Goal: Obtain resource: Download file/media

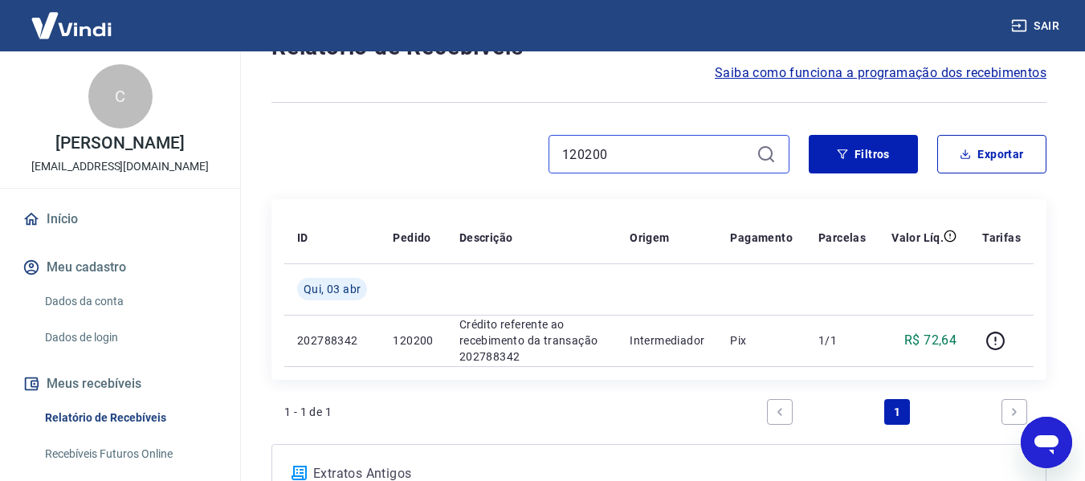
drag, startPoint x: 0, startPoint y: 0, endPoint x: 491, endPoint y: 162, distance: 516.9
click at [491, 162] on div "120200" at bounding box center [531, 154] width 518 height 39
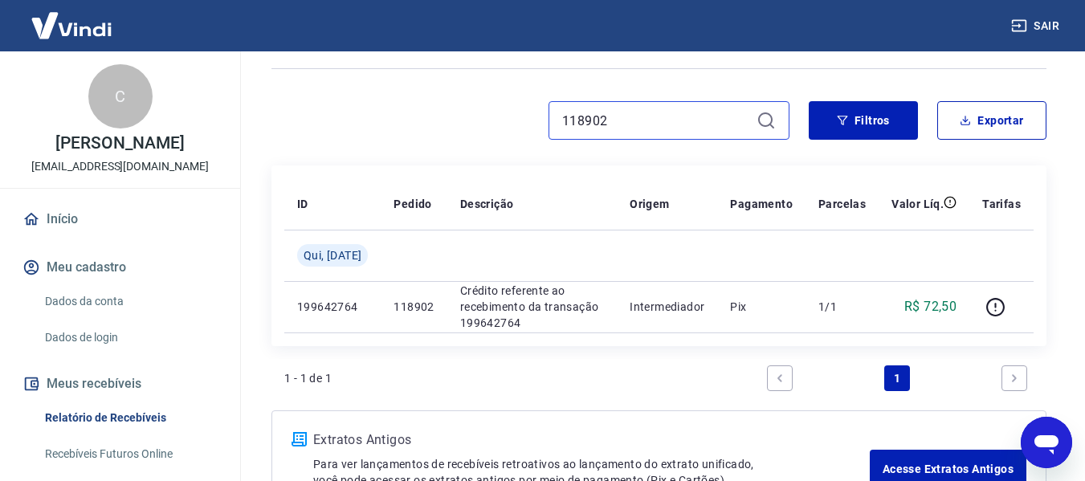
scroll to position [101, 0]
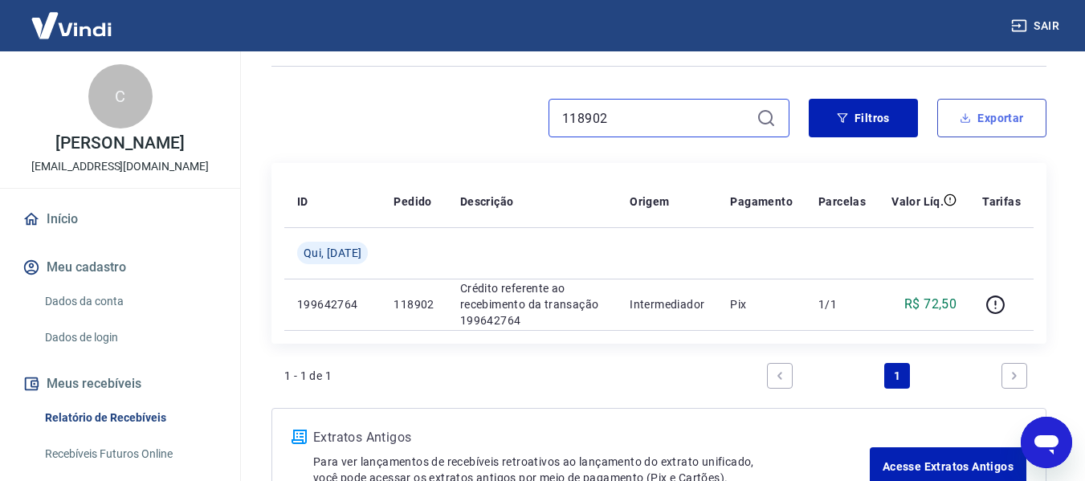
type input "118902"
click at [1006, 124] on button "Exportar" at bounding box center [991, 118] width 109 height 39
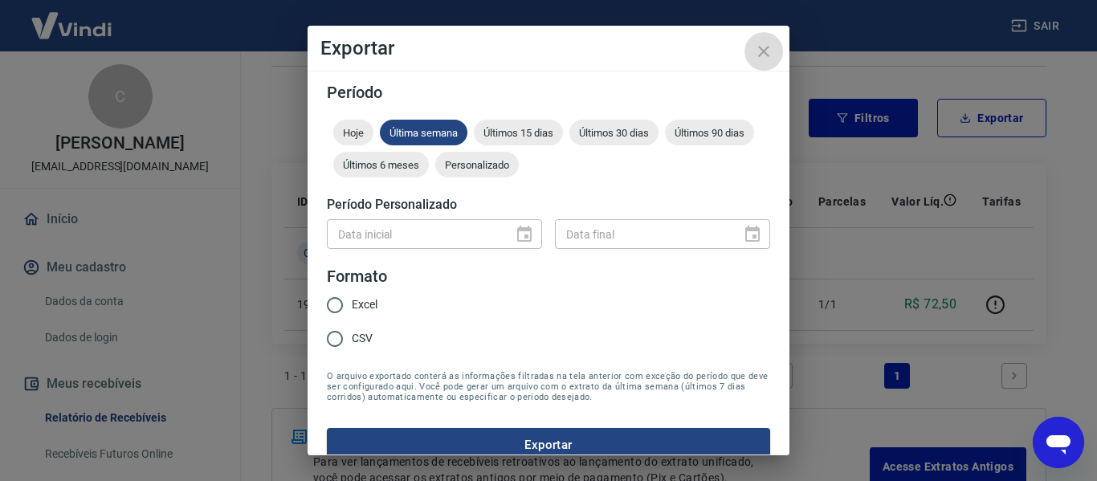
click at [760, 47] on icon "close" at bounding box center [763, 51] width 11 height 11
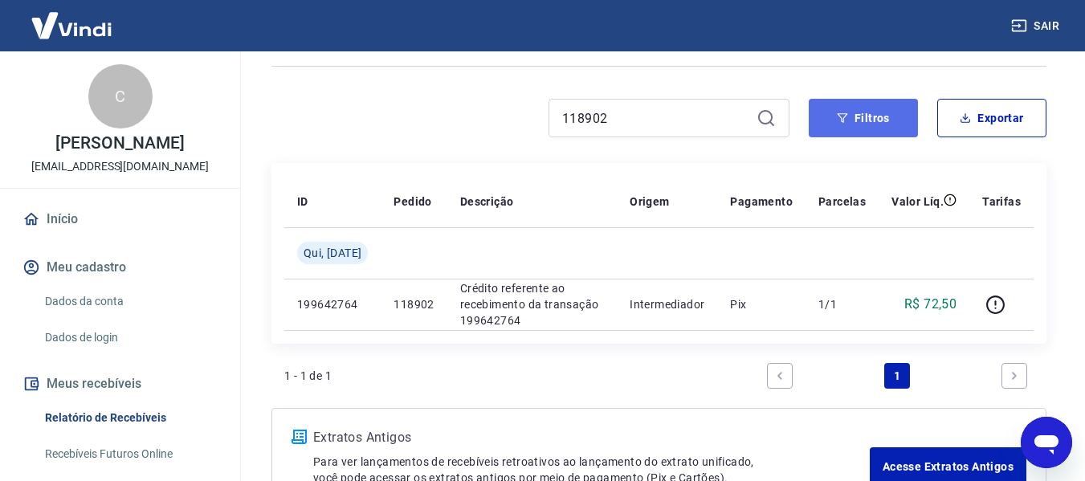
click at [863, 111] on button "Filtros" at bounding box center [863, 118] width 109 height 39
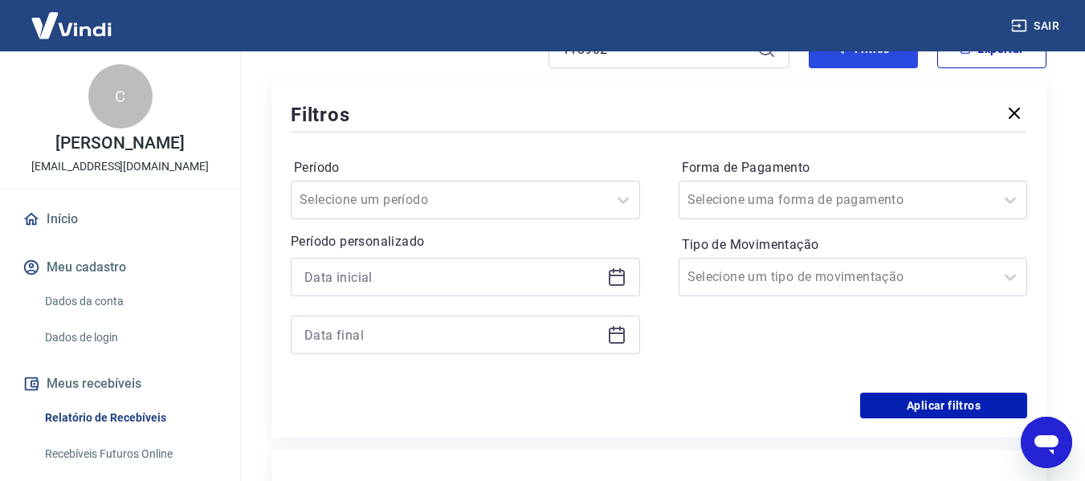
scroll to position [176, 0]
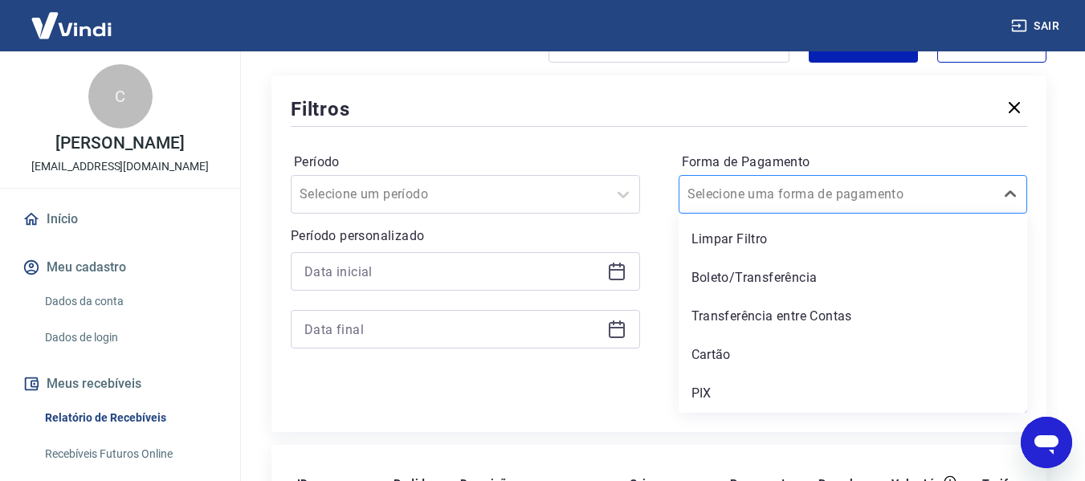
click at [762, 198] on input "Forma de Pagamento" at bounding box center [769, 194] width 162 height 19
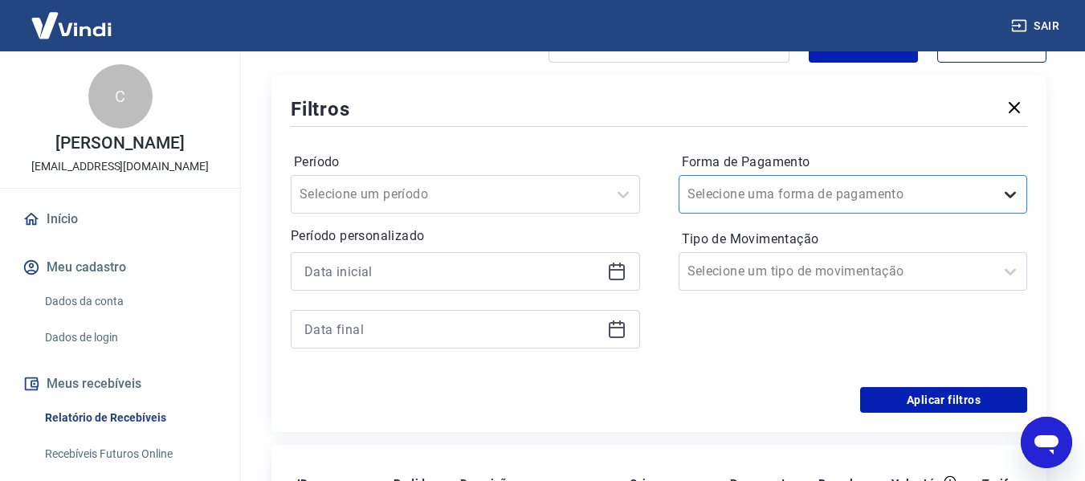
click at [1012, 189] on icon at bounding box center [1010, 194] width 19 height 19
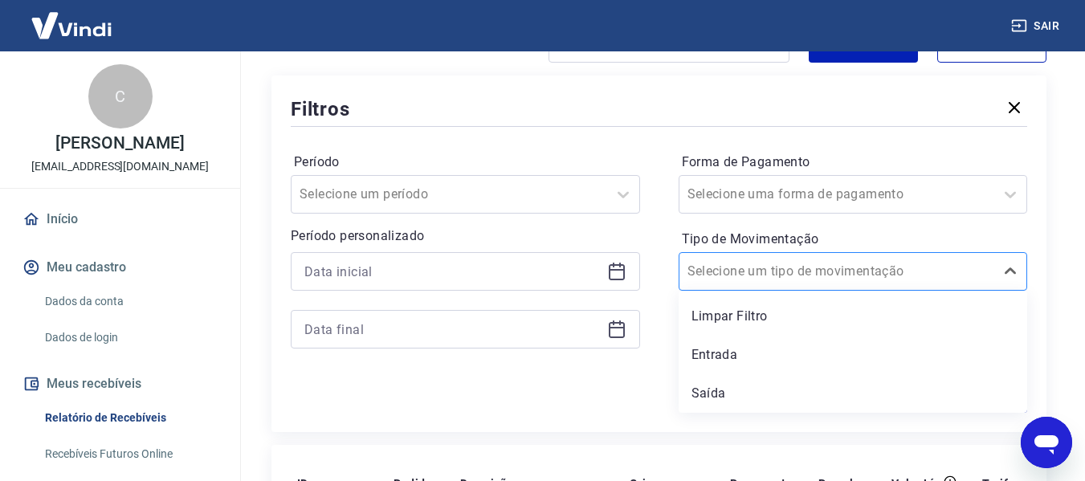
click at [866, 281] on div at bounding box center [838, 271] width 300 height 22
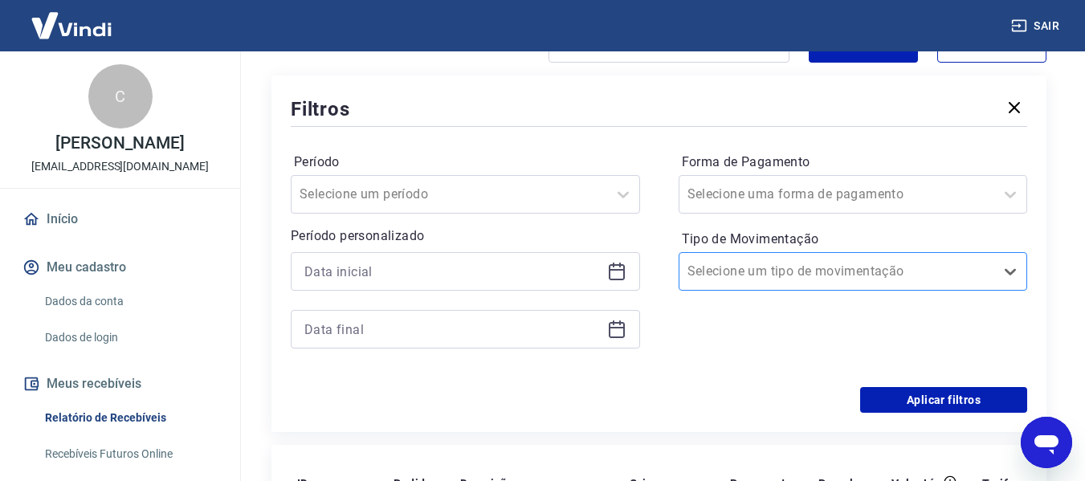
click at [866, 281] on div at bounding box center [838, 271] width 300 height 22
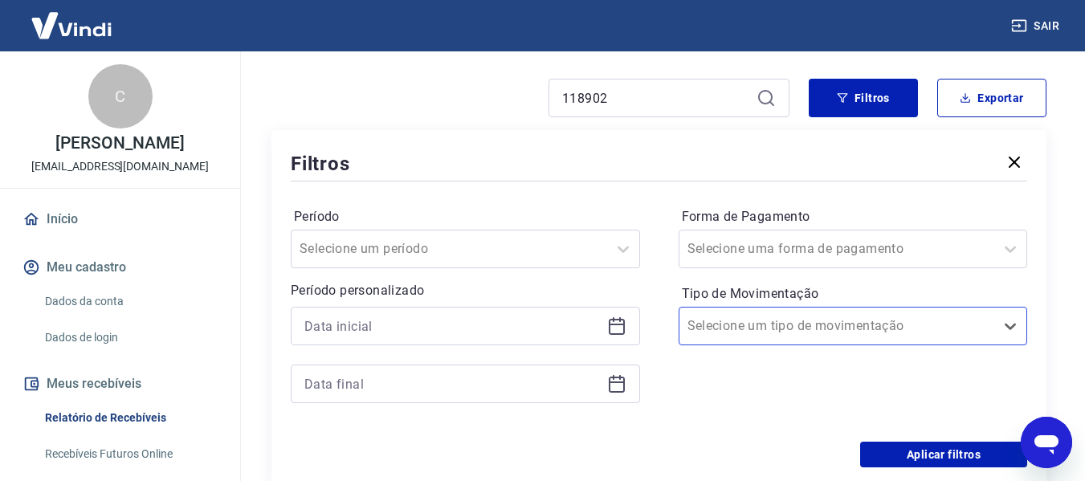
scroll to position [120, 0]
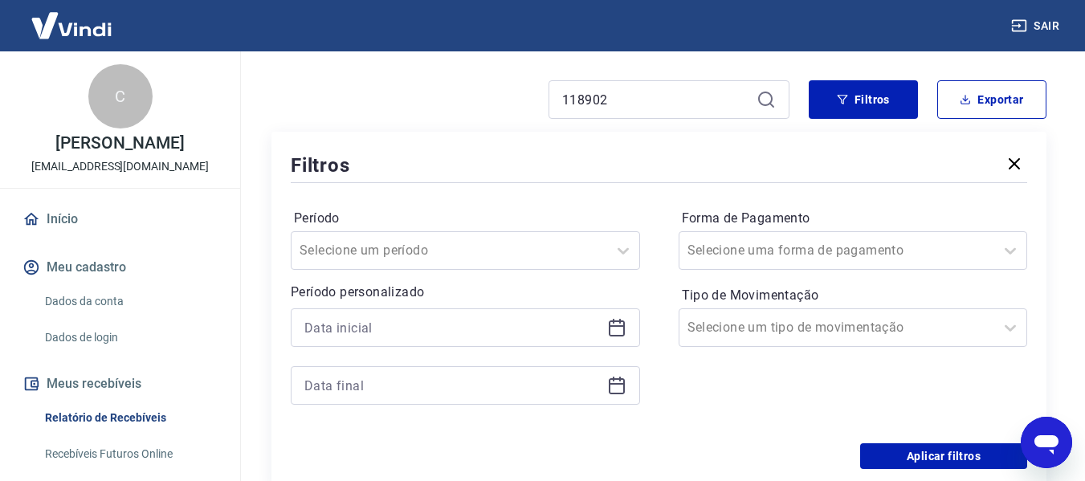
click at [1018, 164] on icon "button" at bounding box center [1014, 163] width 19 height 19
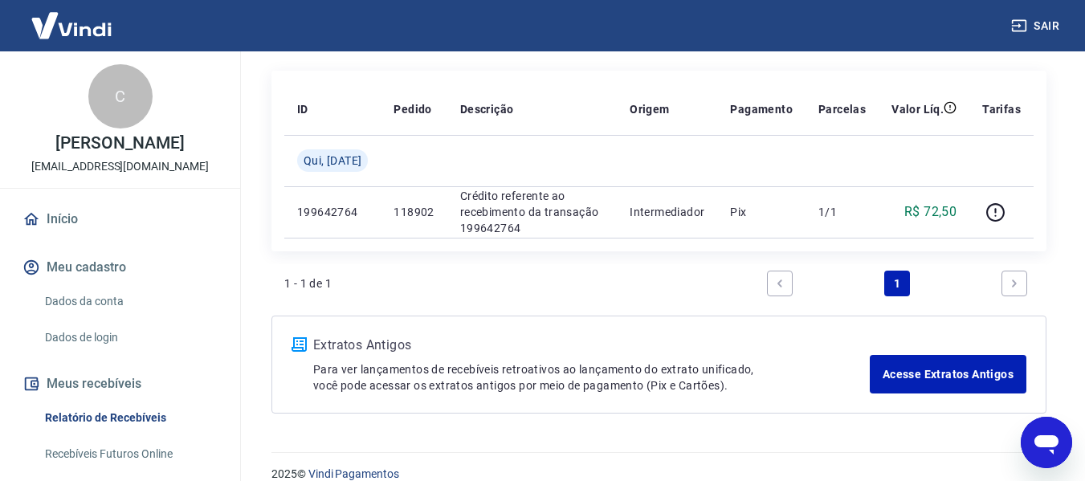
scroll to position [206, 0]
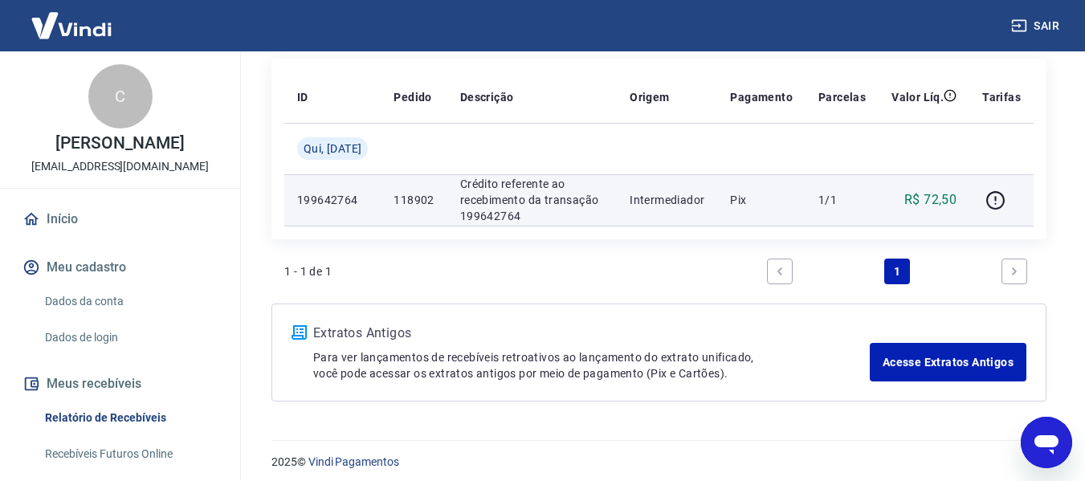
click at [729, 206] on td "Pix" at bounding box center [761, 199] width 88 height 51
